Goal: Information Seeking & Learning: Understand process/instructions

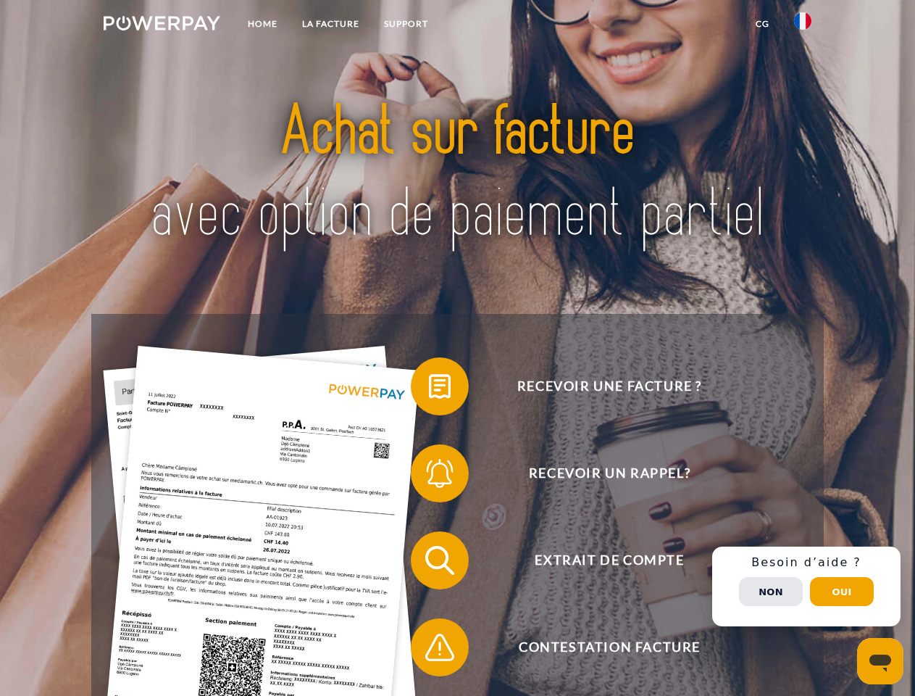
click at [162, 25] on img at bounding box center [162, 23] width 117 height 14
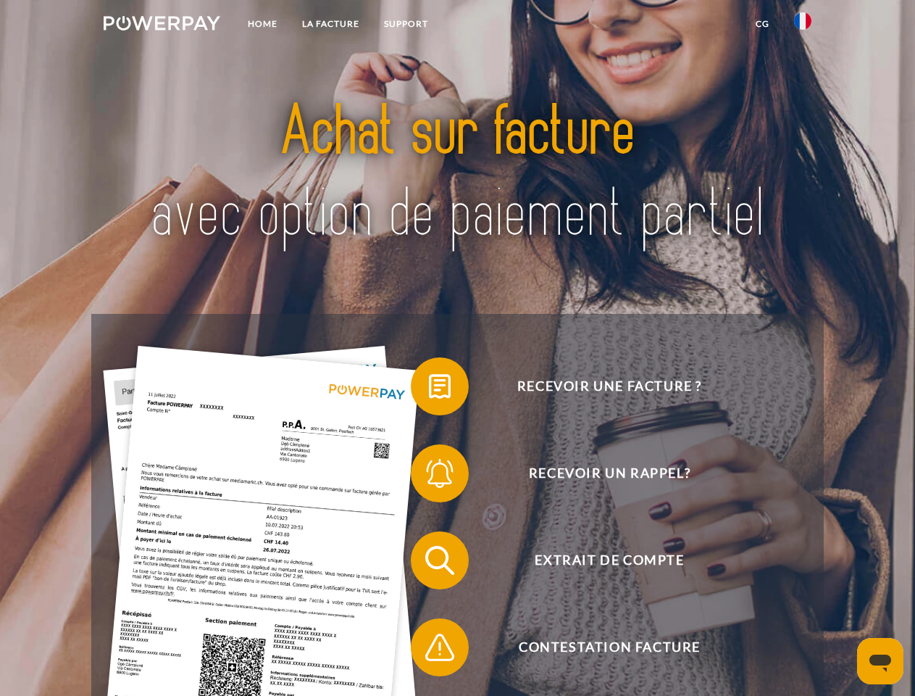
click at [803, 25] on img at bounding box center [802, 20] width 17 height 17
click at [762, 24] on link "CG" at bounding box center [762, 24] width 38 height 26
click at [429, 389] on span at bounding box center [418, 386] width 72 height 72
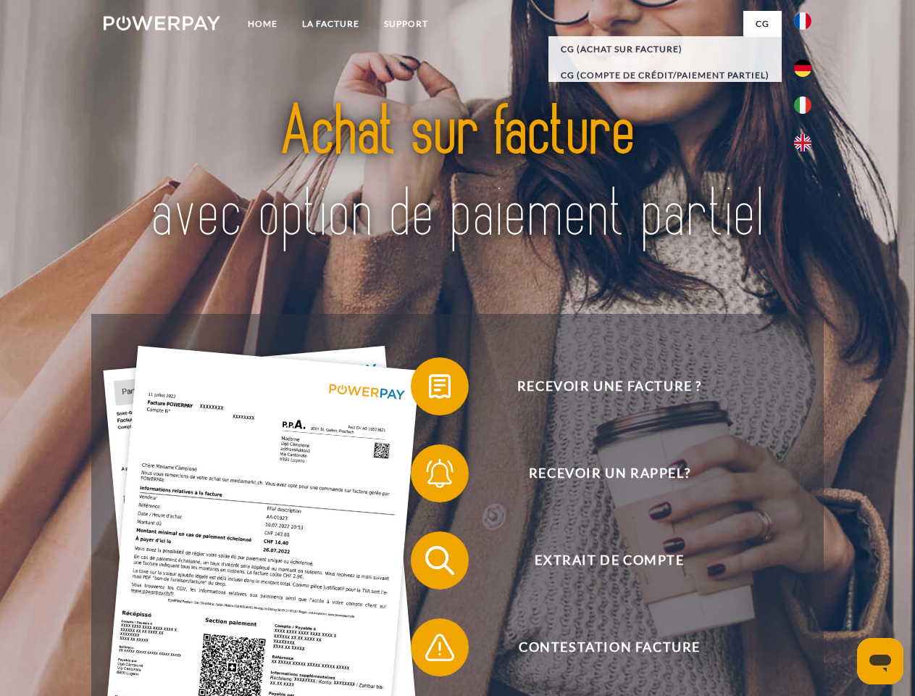
click at [429, 476] on span at bounding box center [418, 473] width 72 height 72
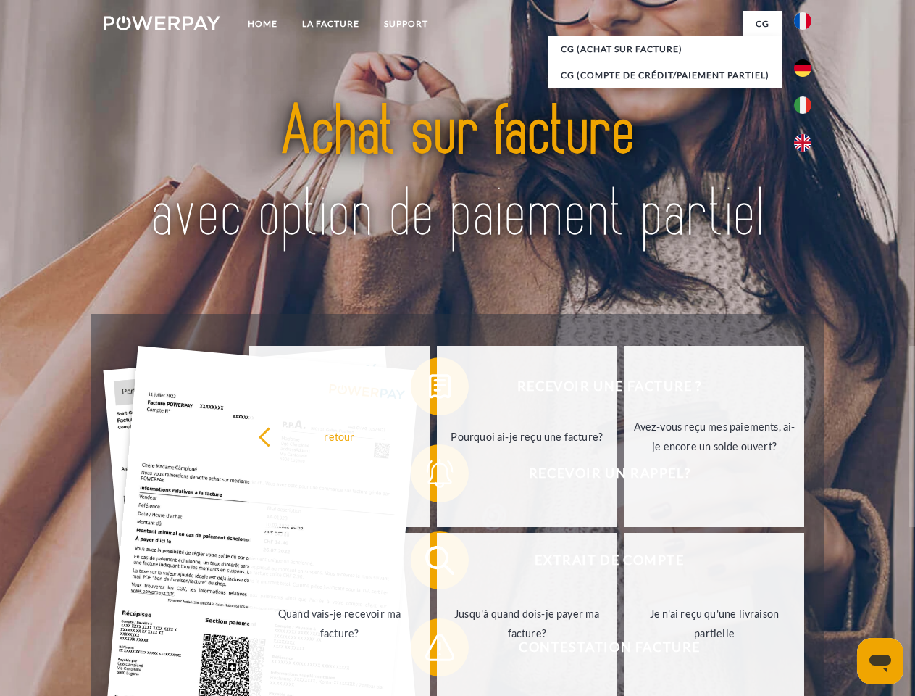
click at [437, 563] on link "Jusqu'à quand dois-je payer ma facture?" at bounding box center [527, 623] width 180 height 181
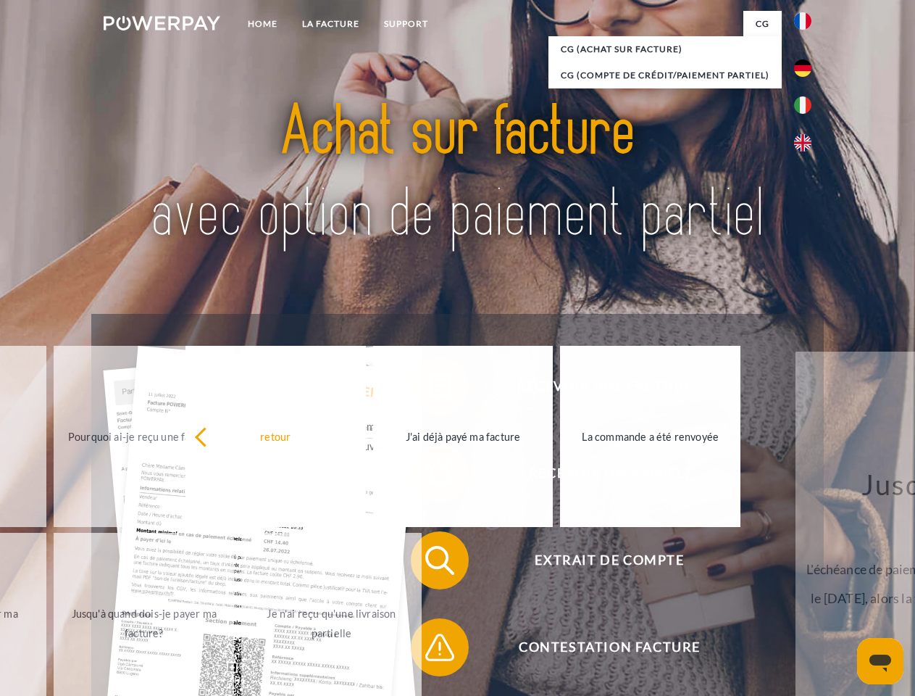
click at [429, 650] on span at bounding box center [418, 647] width 72 height 72
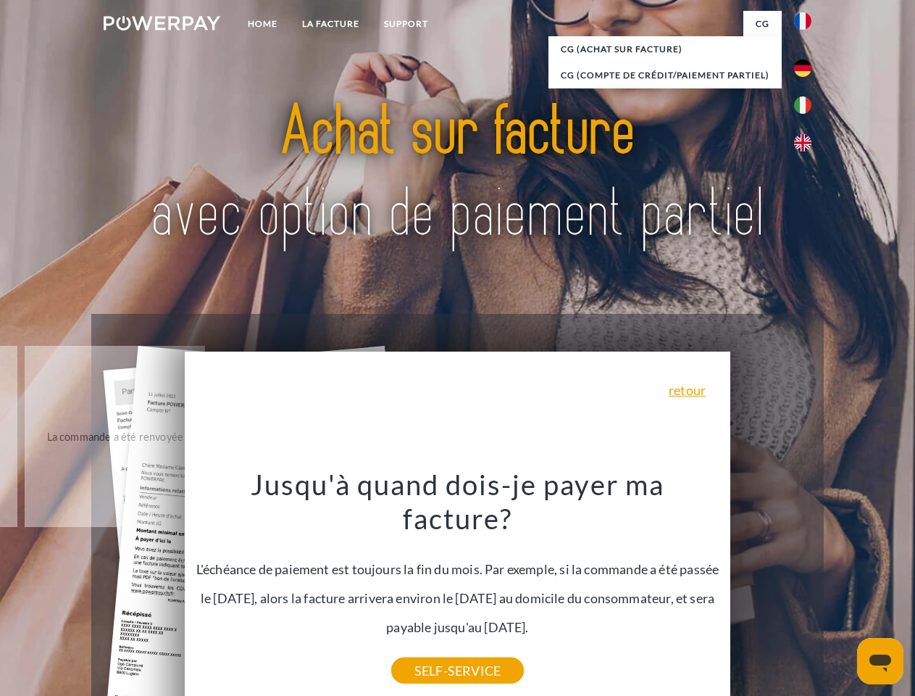
click at [806, 586] on div "Recevoir une facture ? Recevoir un rappel? Extrait de compte retour" at bounding box center [457, 604] width 732 height 580
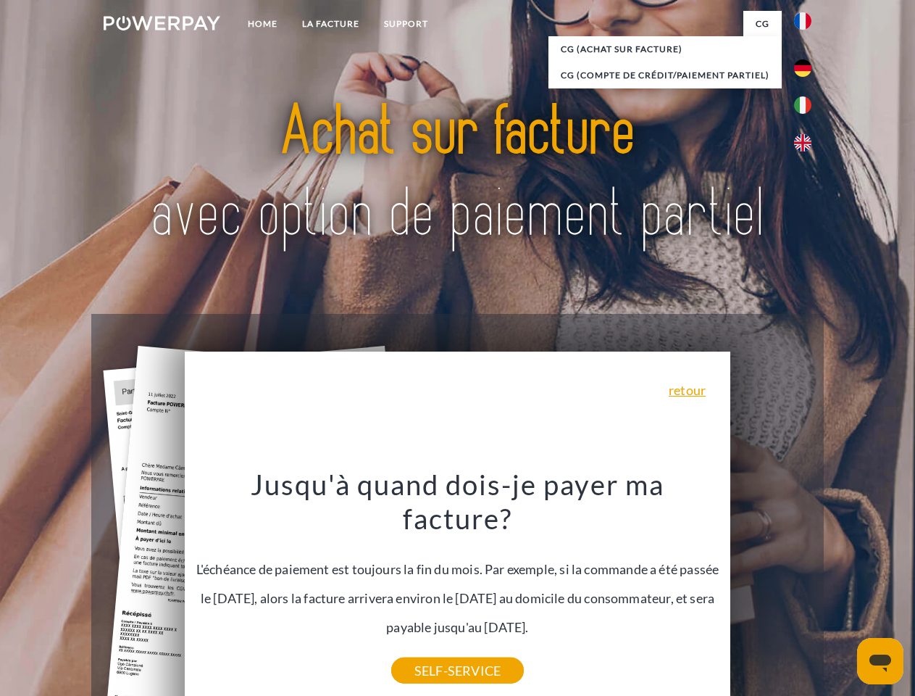
click at [771, 589] on span "Extrait de compte" at bounding box center [609, 560] width 355 height 58
click at [842, 591] on header "Home LA FACTURE Support" at bounding box center [457, 500] width 915 height 1001
